Goal: Communication & Community: Answer question/provide support

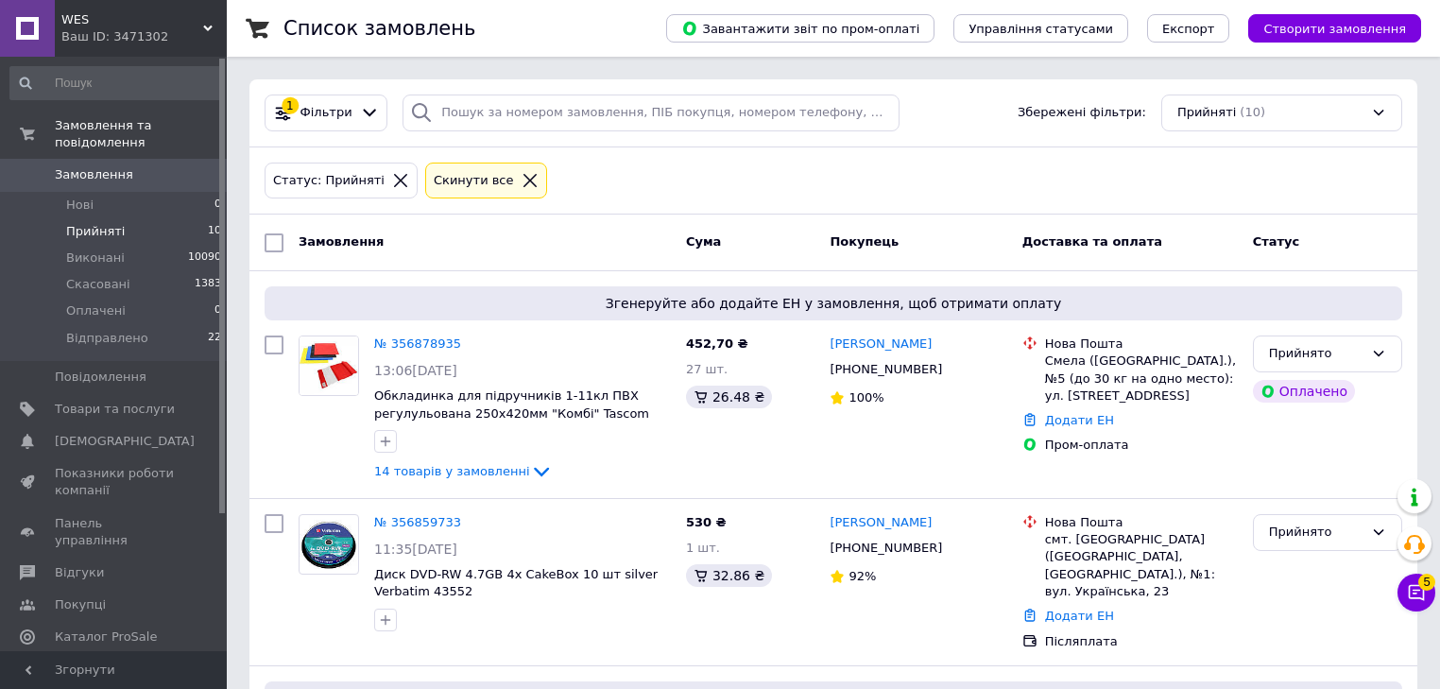
click at [1428, 606] on div "Чат з покупцем 5" at bounding box center [1416, 592] width 38 height 38
click at [1419, 598] on icon at bounding box center [1415, 592] width 19 height 19
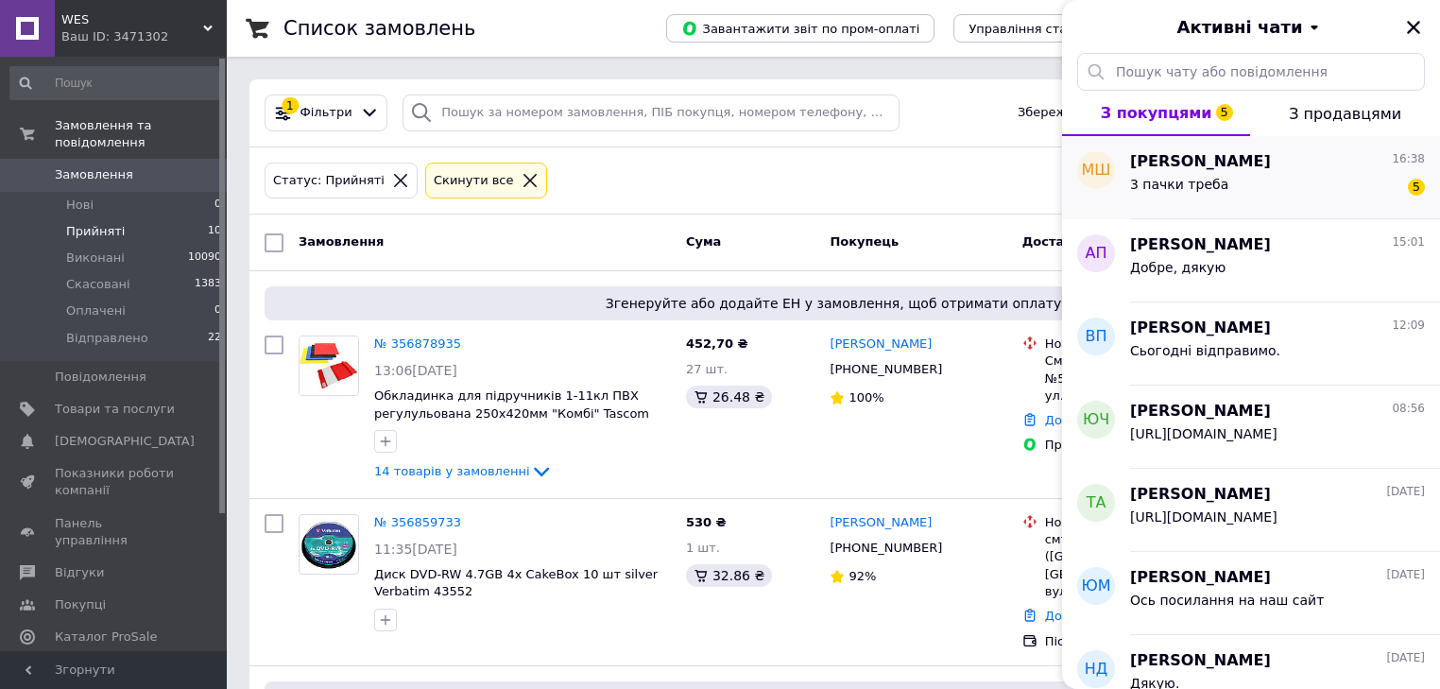
click at [1209, 194] on div "3 пачки треба" at bounding box center [1179, 190] width 98 height 26
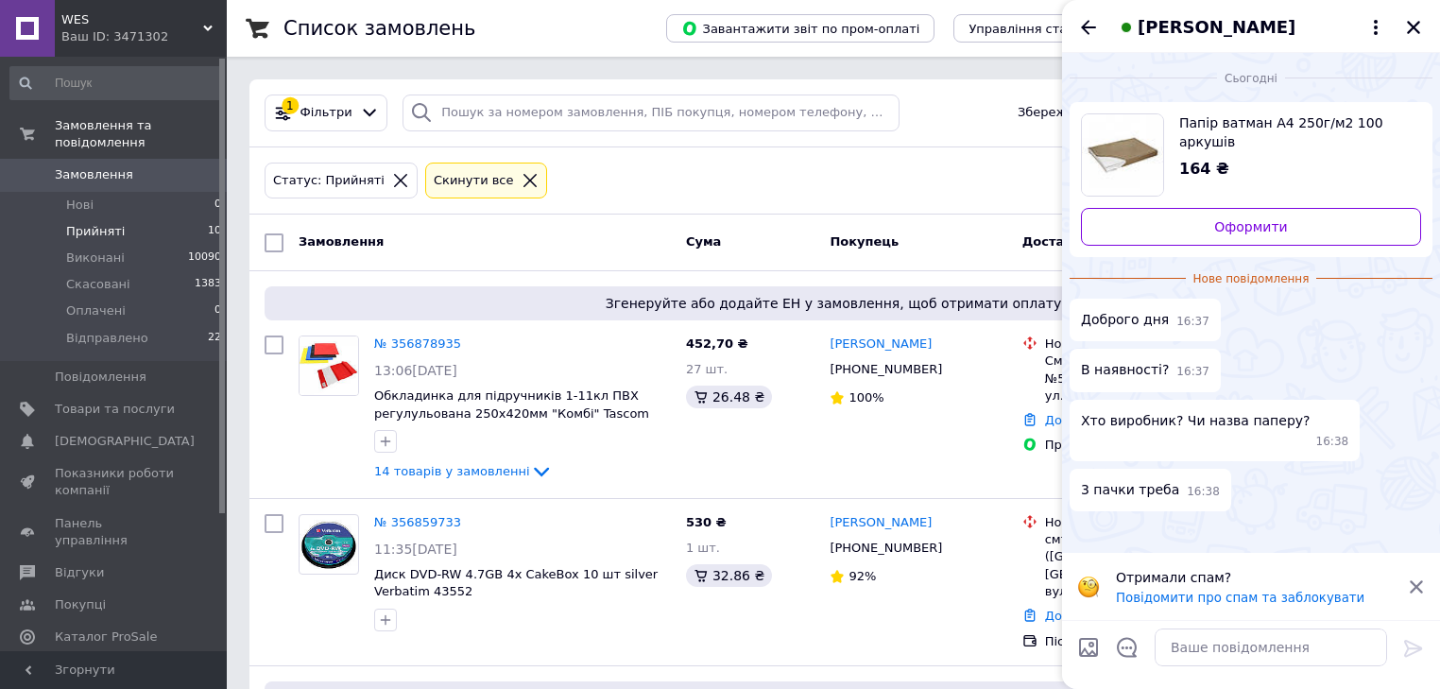
click at [1298, 124] on span "Папір ватман А4 250г/м2 100 аркушів" at bounding box center [1292, 132] width 227 height 38
click at [1211, 649] on textarea at bounding box center [1270, 647] width 232 height 38
type textarea "Доброго дня!"
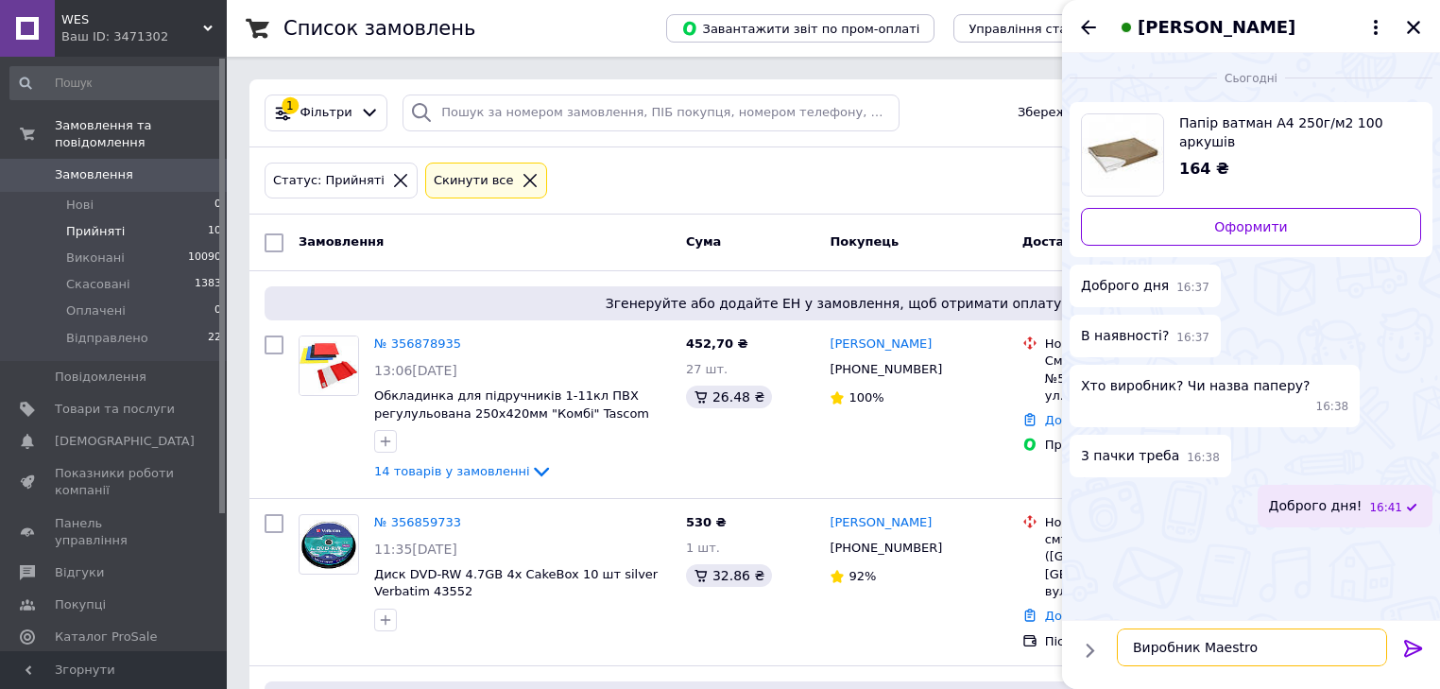
paste textarea "Mondi"
type textarea "Виробник Maestro Mondi"
click at [1415, 647] on icon at bounding box center [1413, 647] width 18 height 17
click at [1257, 650] on textarea at bounding box center [1270, 647] width 232 height 38
click at [1205, 654] on textarea at bounding box center [1270, 647] width 232 height 38
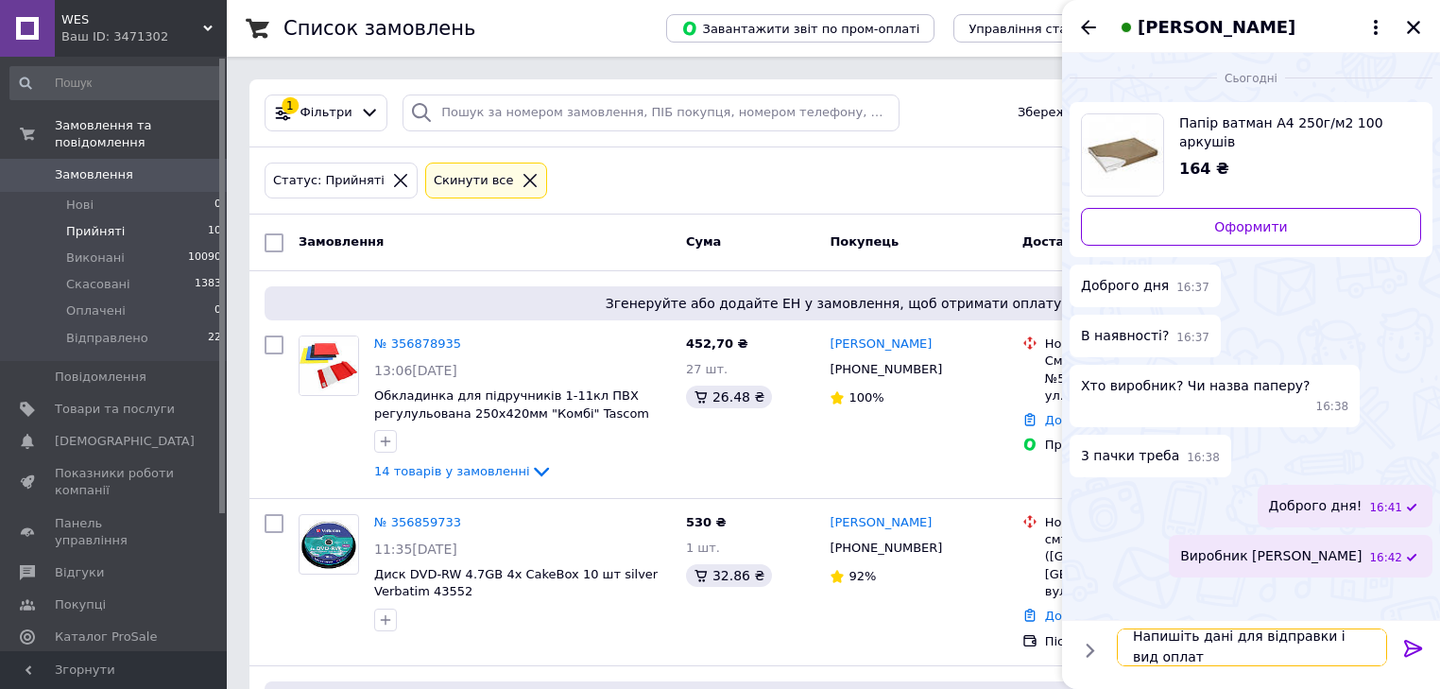
scroll to position [1, 0]
type textarea "Напишіть дані для відправки і вид оплати"
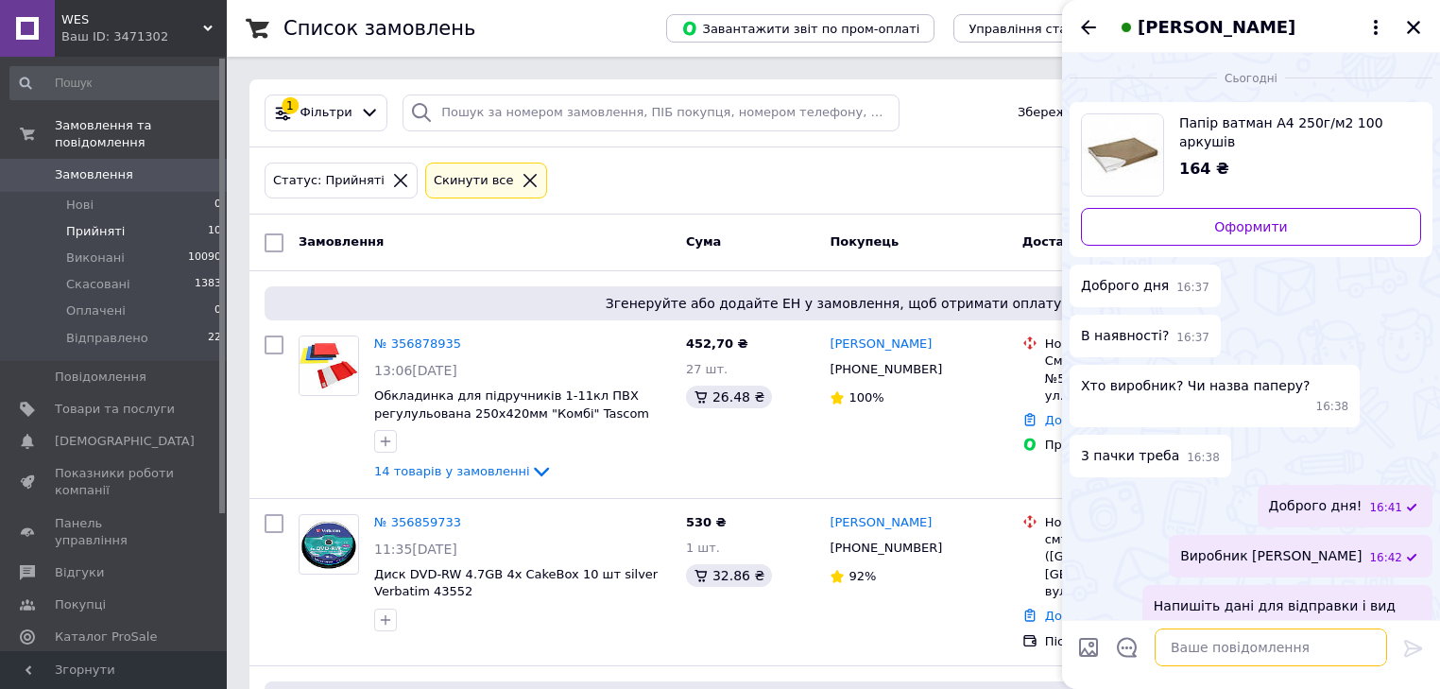
scroll to position [15, 0]
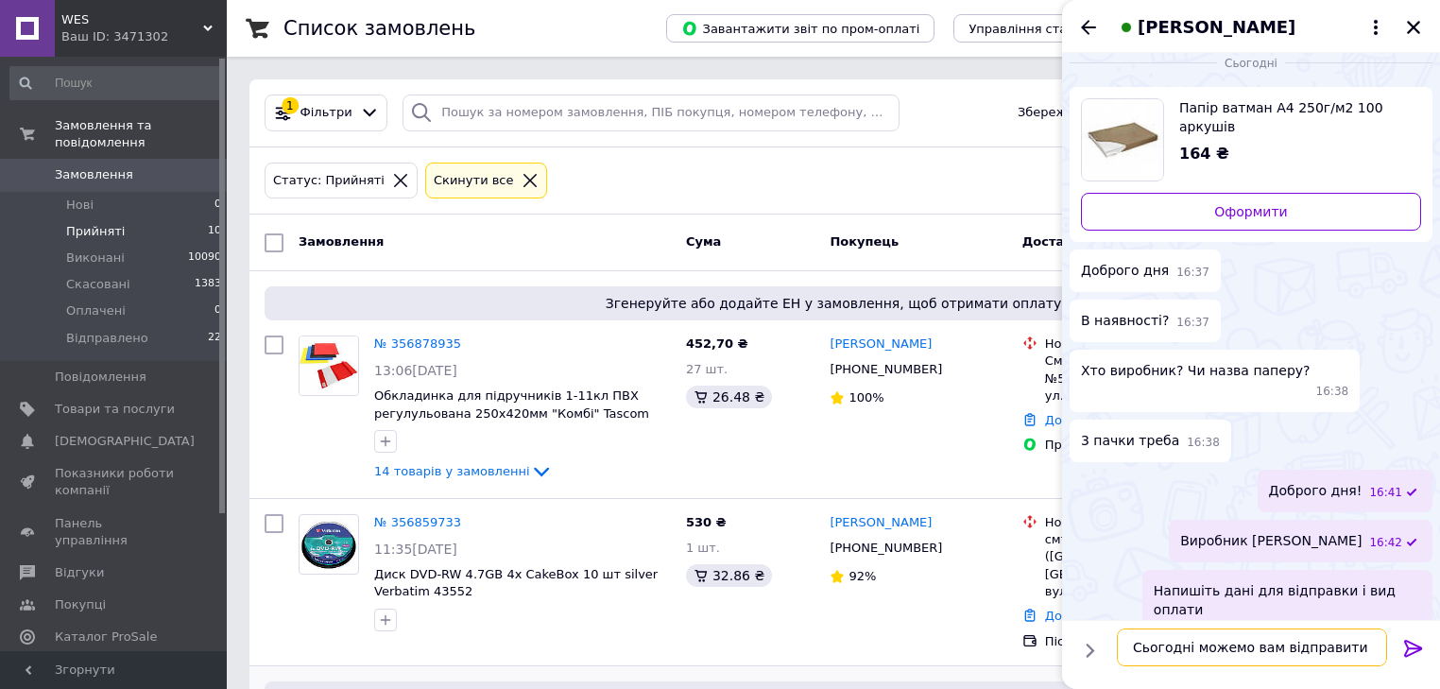
type textarea "Сьогодні можемо вам відправити"
click at [1411, 646] on icon at bounding box center [1413, 647] width 18 height 17
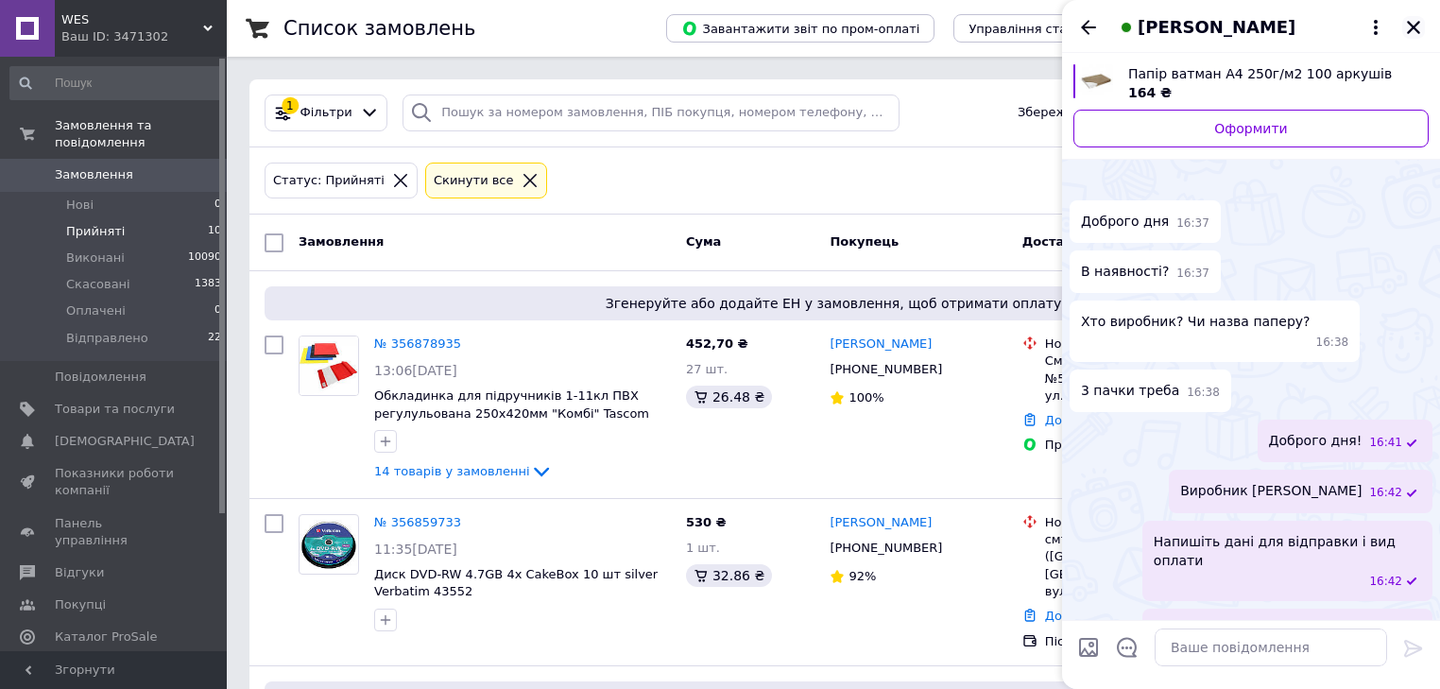
click at [1420, 30] on icon "Закрити" at bounding box center [1413, 27] width 17 height 17
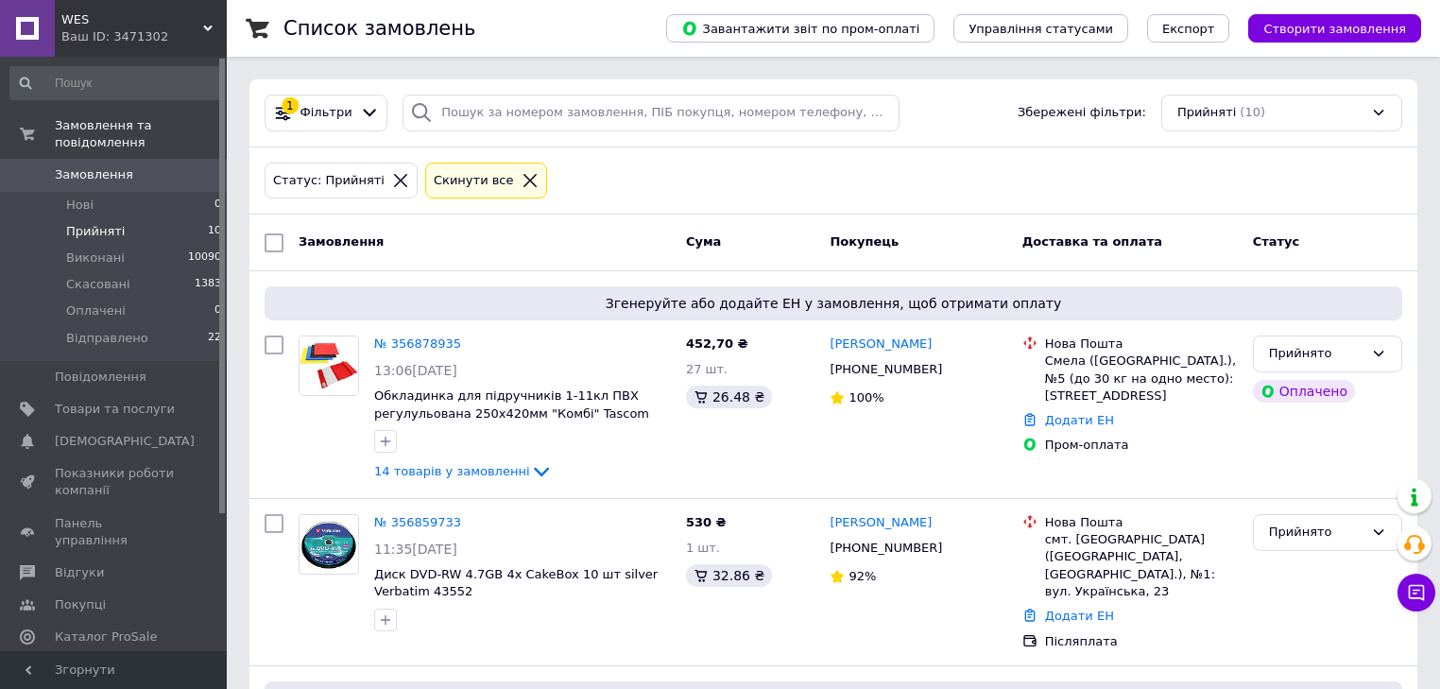
click at [523, 182] on icon at bounding box center [529, 180] width 13 height 13
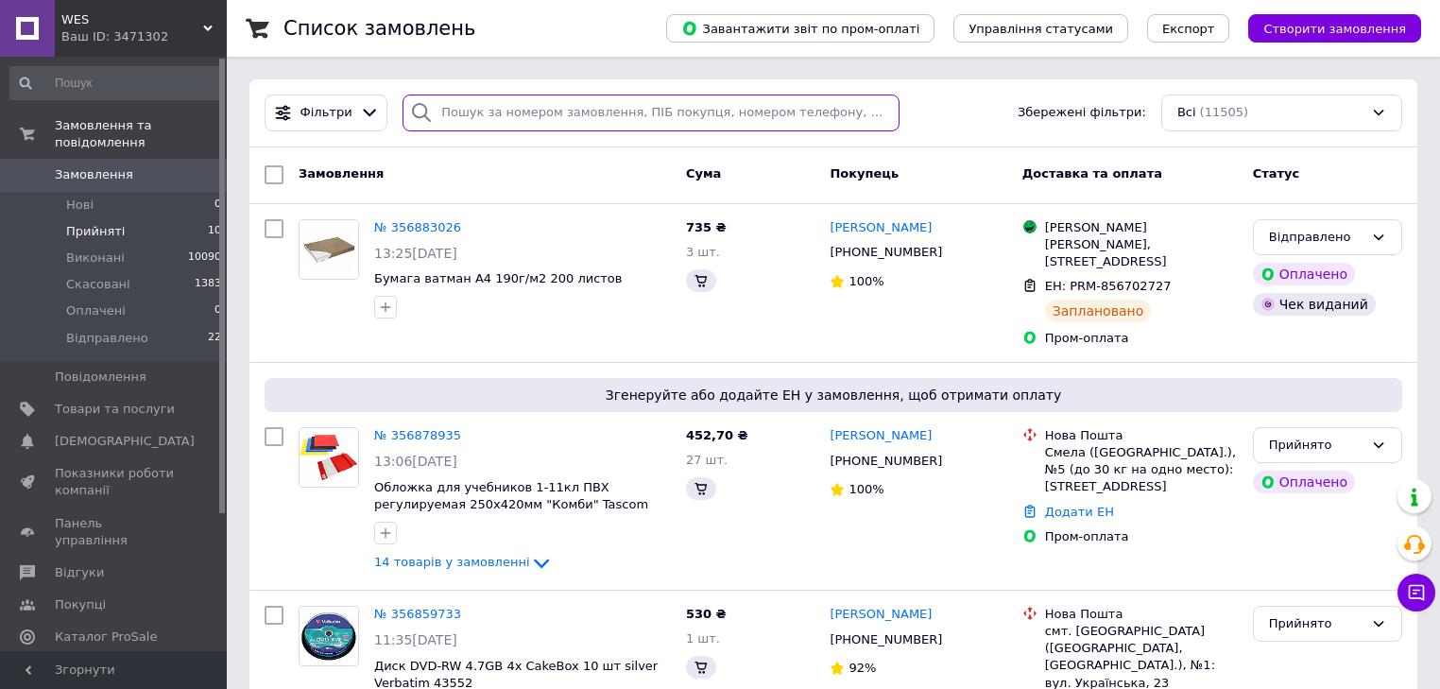
click at [503, 111] on input "search" at bounding box center [650, 112] width 497 height 37
paste input "356170316"
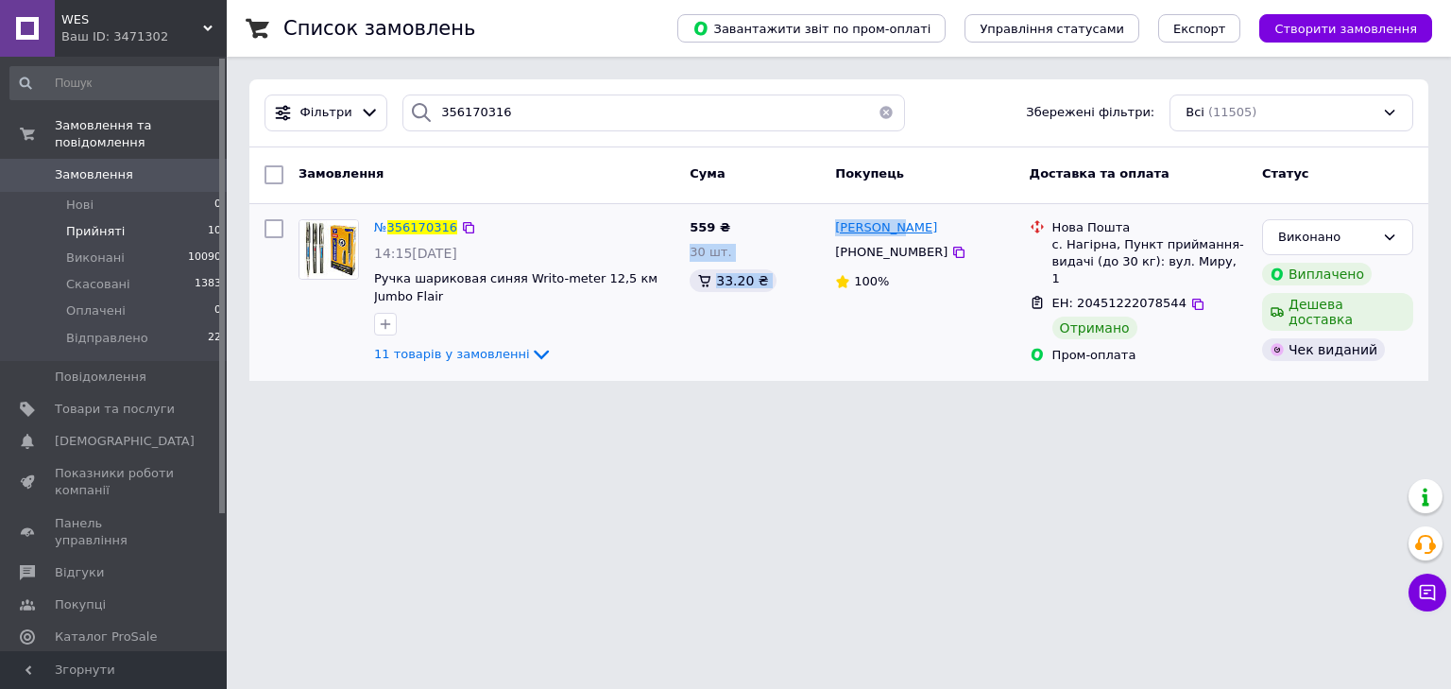
drag, startPoint x: 834, startPoint y: 229, endPoint x: 888, endPoint y: 227, distance: 53.9
click at [895, 226] on div "№ 356170316 14:15, 07.08.2025 Ручка шариковая синяя Writo-meter 12,5 км Jumbo F…" at bounding box center [839, 293] width 1164 height 162
click at [982, 220] on div "Федоракова Тетяна" at bounding box center [924, 228] width 182 height 22
drag, startPoint x: 826, startPoint y: 223, endPoint x: 950, endPoint y: 229, distance: 124.8
click at [864, 229] on div "№ 356170316 14:15, 07.08.2025 Ручка шариковая синяя Writo-meter 12,5 км Jumbo F…" at bounding box center [839, 293] width 1164 height 162
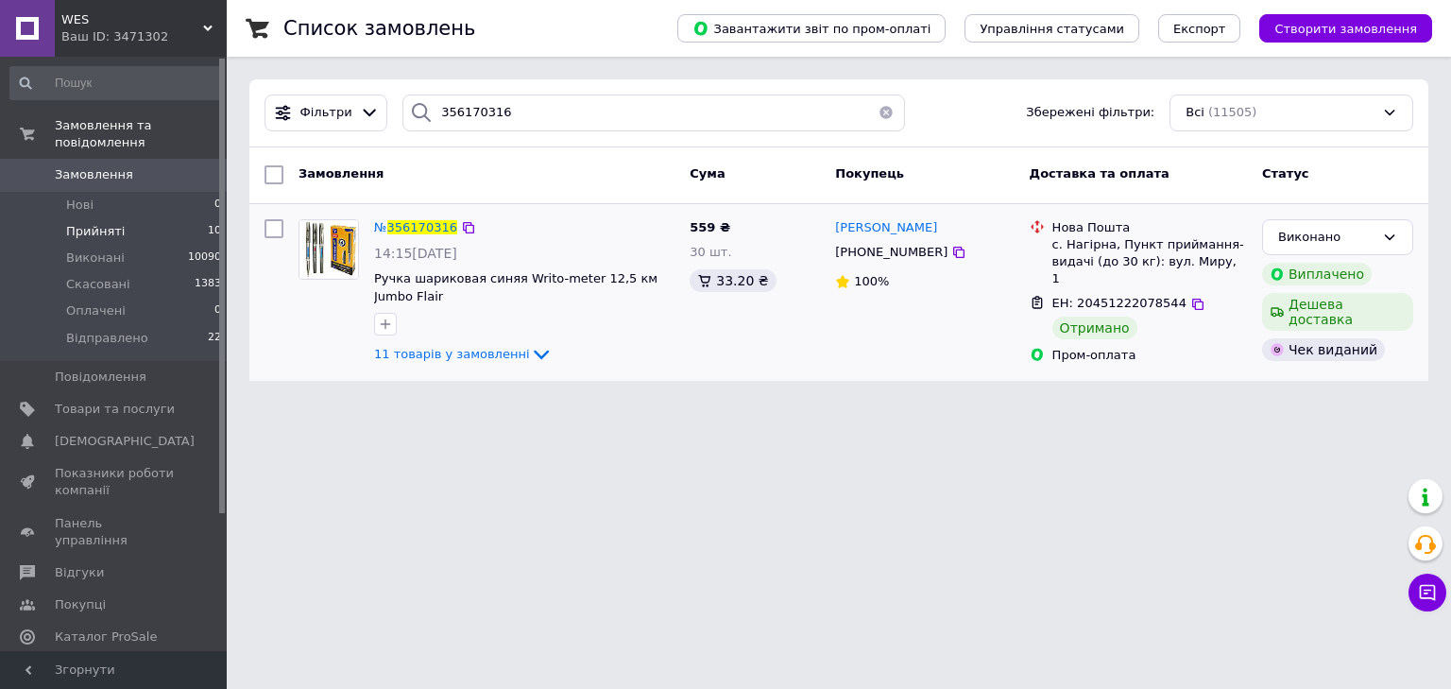
drag, startPoint x: 978, startPoint y: 227, endPoint x: 959, endPoint y: 221, distance: 19.7
click at [970, 222] on div "Федоракова Тетяна" at bounding box center [924, 228] width 182 height 22
drag, startPoint x: 966, startPoint y: 225, endPoint x: 907, endPoint y: 232, distance: 60.0
click at [907, 232] on div "Федоракова Тетяна" at bounding box center [924, 228] width 182 height 22
copy span "Тетяна"
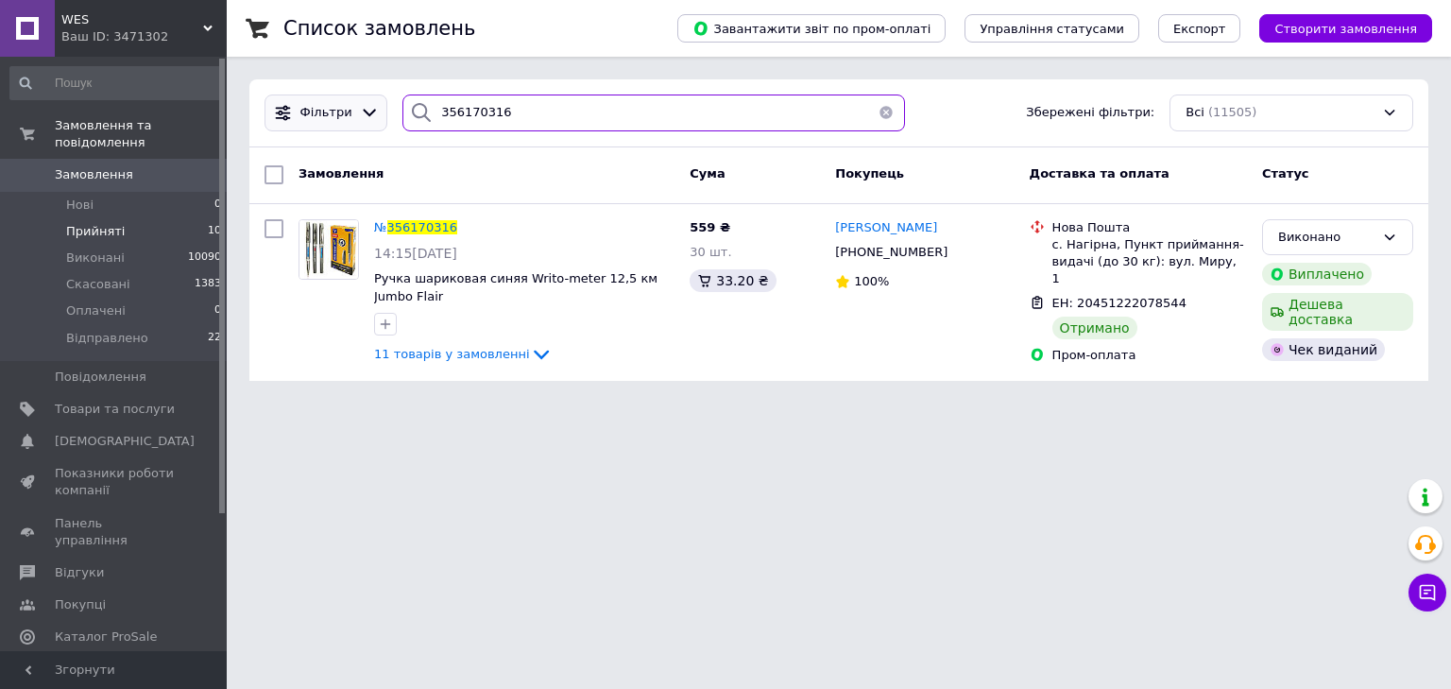
click at [342, 118] on div "Фільтри 356170316 Збережені фільтри: Всі (11505)" at bounding box center [839, 112] width 1164 height 37
paste input "448402"
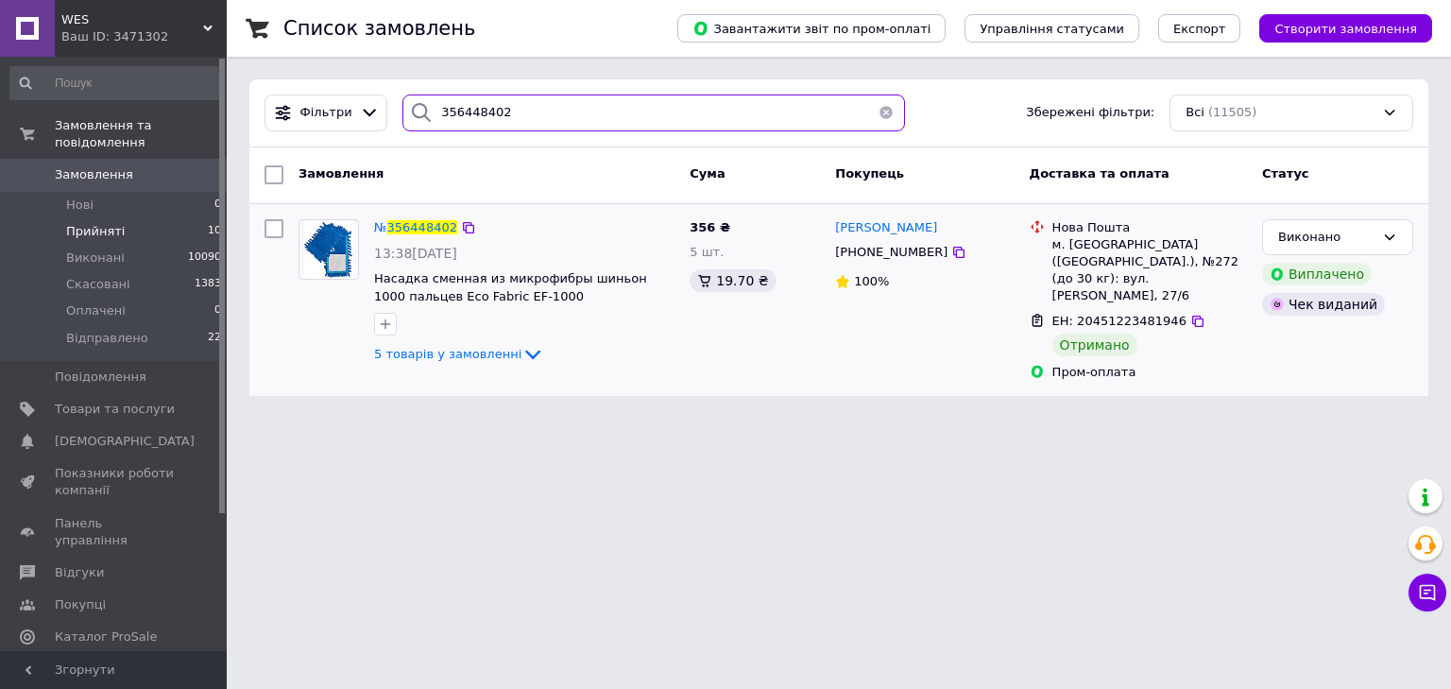
type input "356448402"
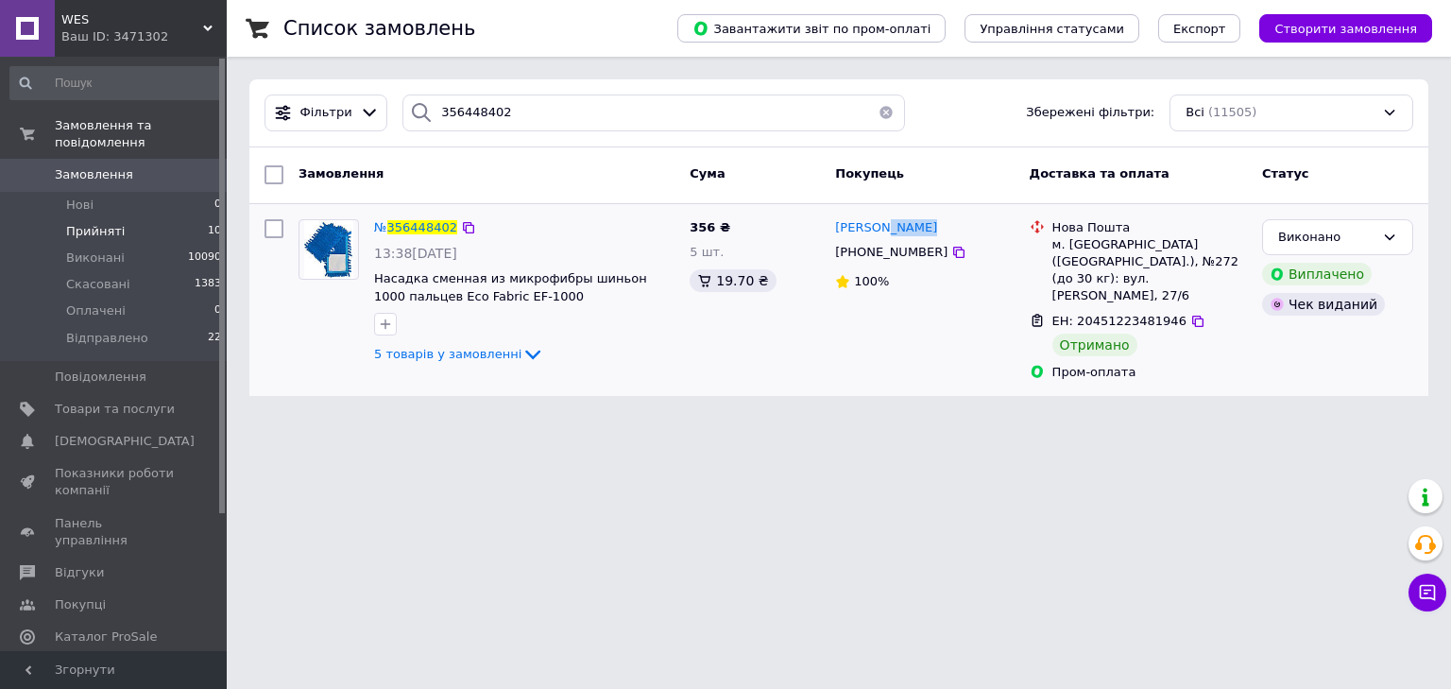
drag, startPoint x: 946, startPoint y: 225, endPoint x: 889, endPoint y: 238, distance: 58.2
click at [878, 227] on div "Павло Холодов" at bounding box center [924, 228] width 182 height 22
click at [938, 230] on div "Павло Холодов" at bounding box center [924, 228] width 182 height 22
drag, startPoint x: 938, startPoint y: 230, endPoint x: 874, endPoint y: 234, distance: 64.3
click at [874, 234] on div "Павло Холодов" at bounding box center [924, 228] width 182 height 22
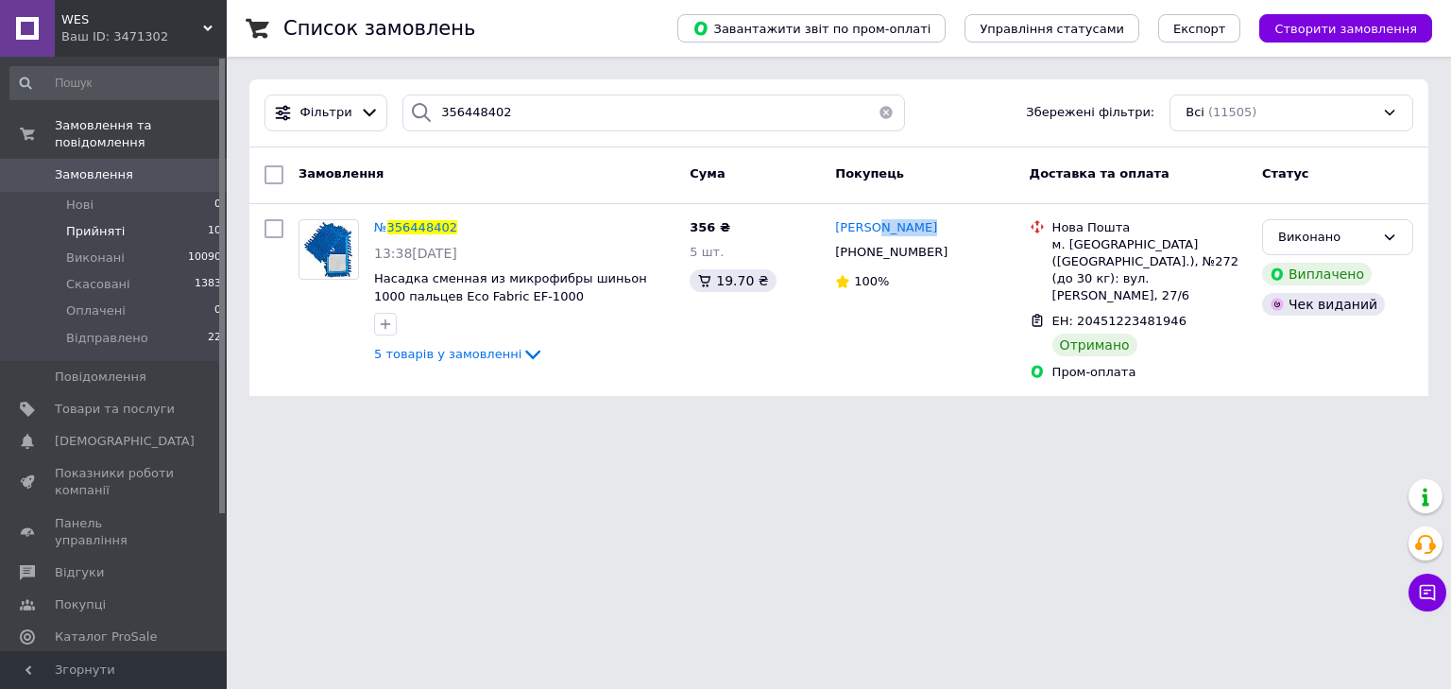
copy div "Холодов"
click at [94, 223] on span "Прийняті" at bounding box center [95, 231] width 59 height 17
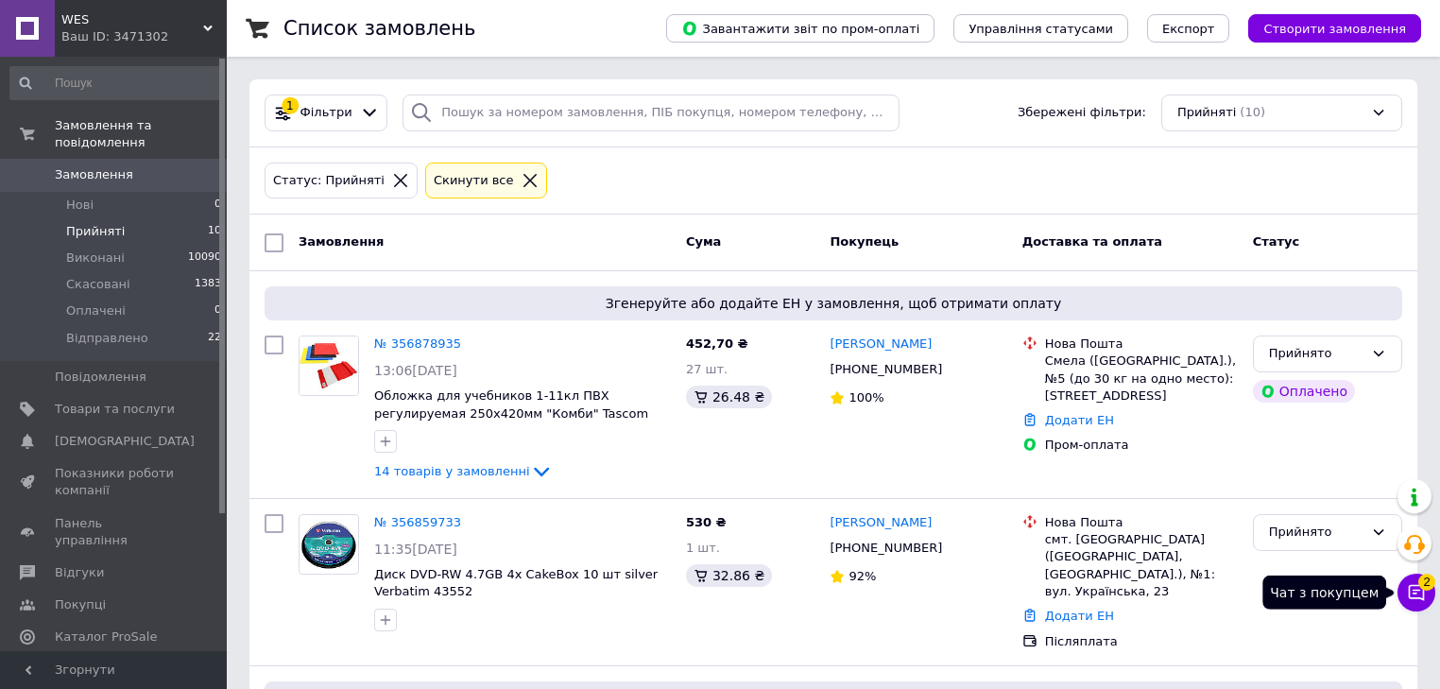
click at [1422, 594] on icon at bounding box center [1415, 592] width 19 height 19
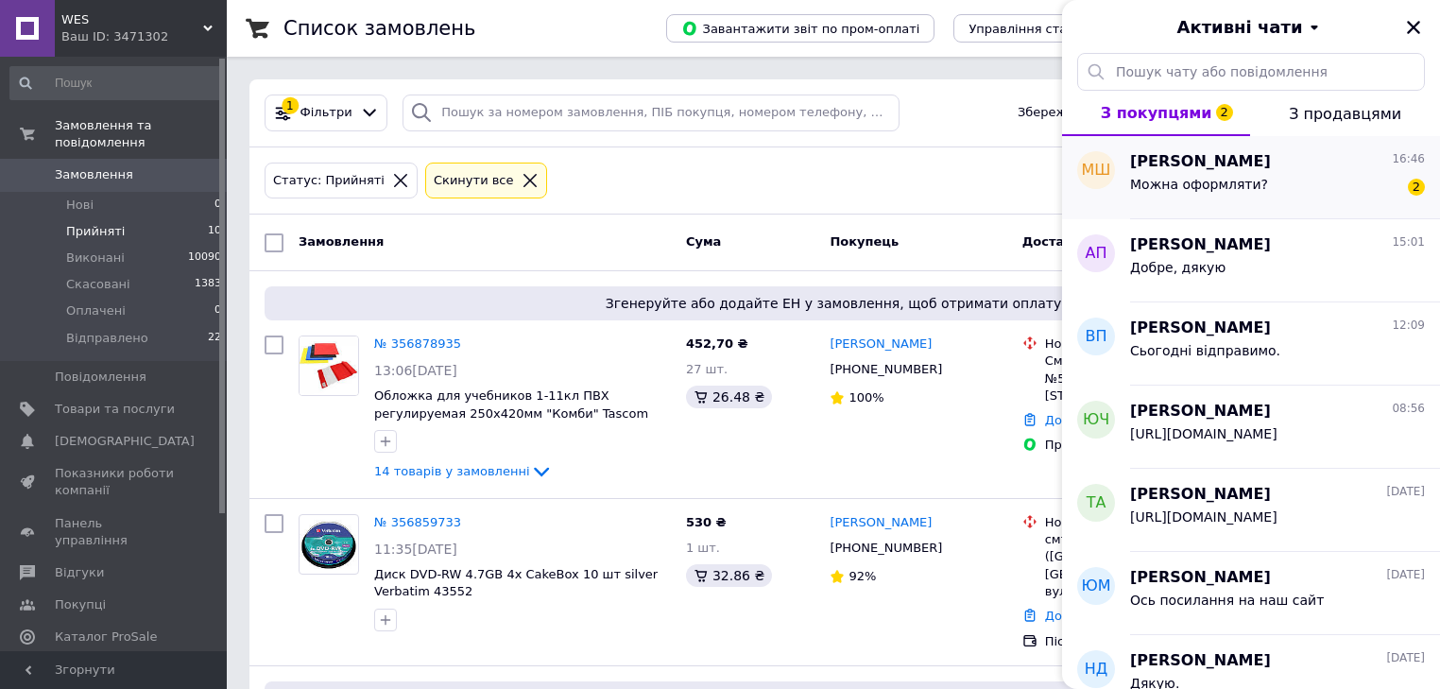
click at [1225, 192] on div "Можна оформляти?" at bounding box center [1199, 190] width 138 height 26
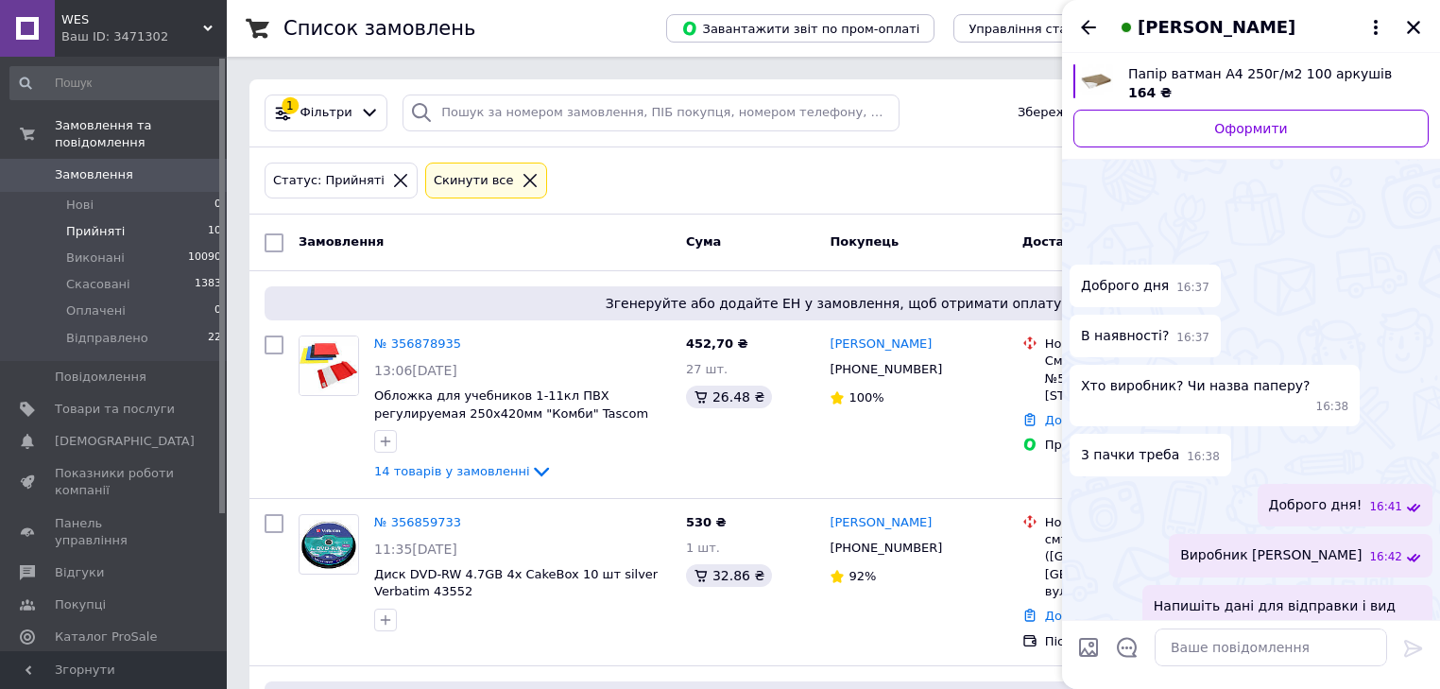
scroll to position [200, 0]
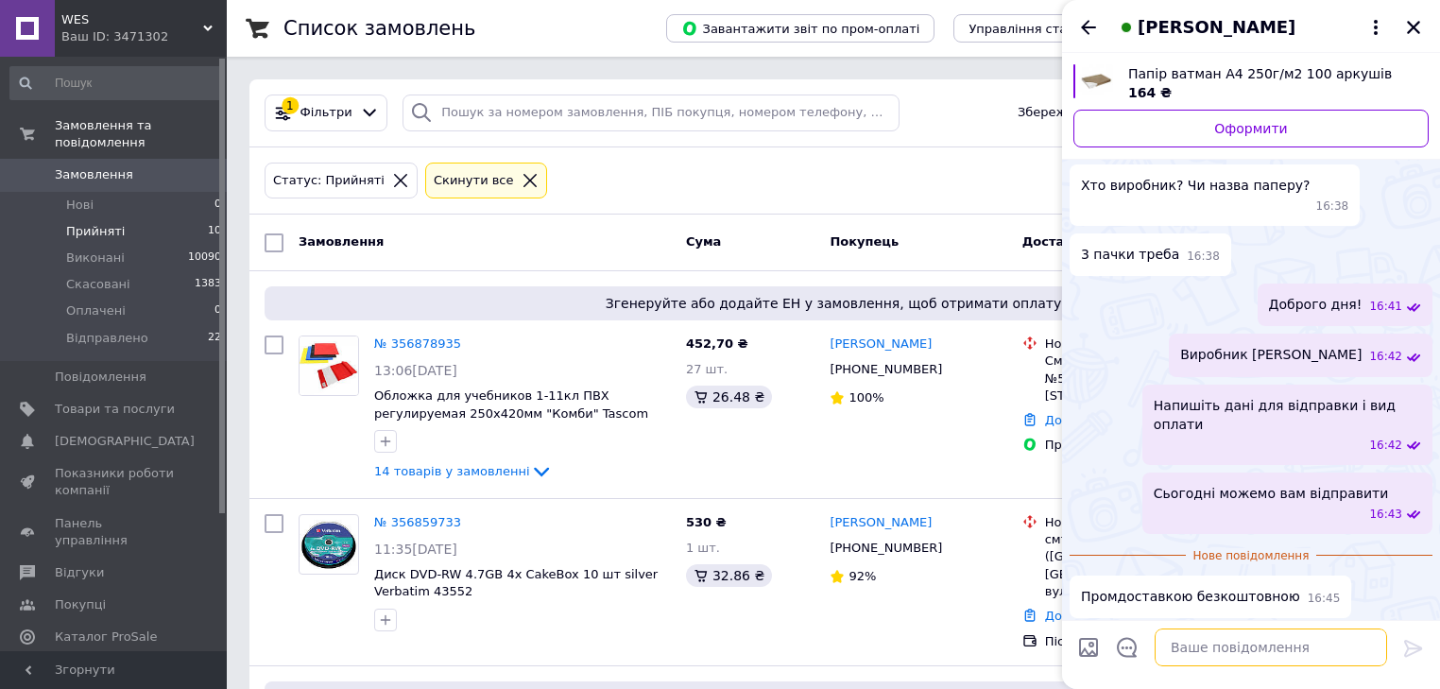
click at [1257, 651] on textarea at bounding box center [1270, 647] width 232 height 38
type textarea "Оформляйте"
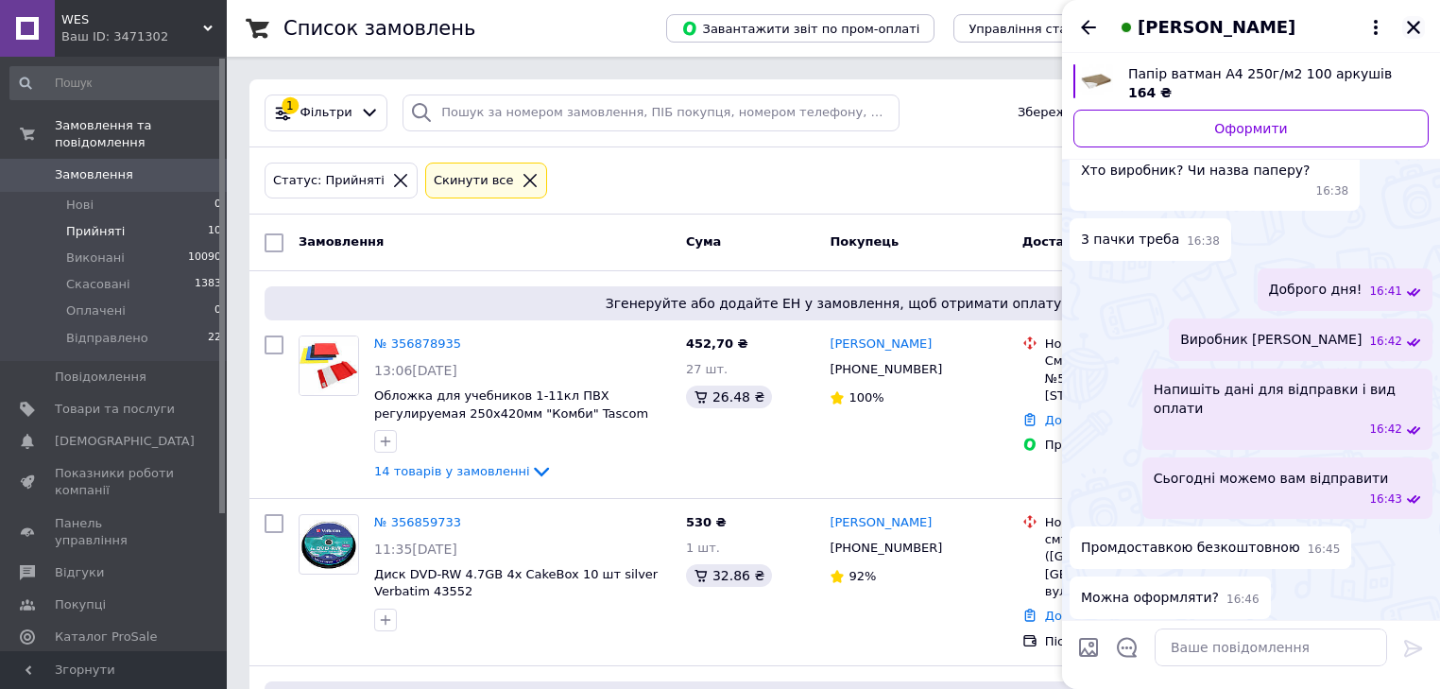
click at [1416, 27] on icon "Закрити" at bounding box center [1413, 27] width 17 height 17
